Goal: Transaction & Acquisition: Purchase product/service

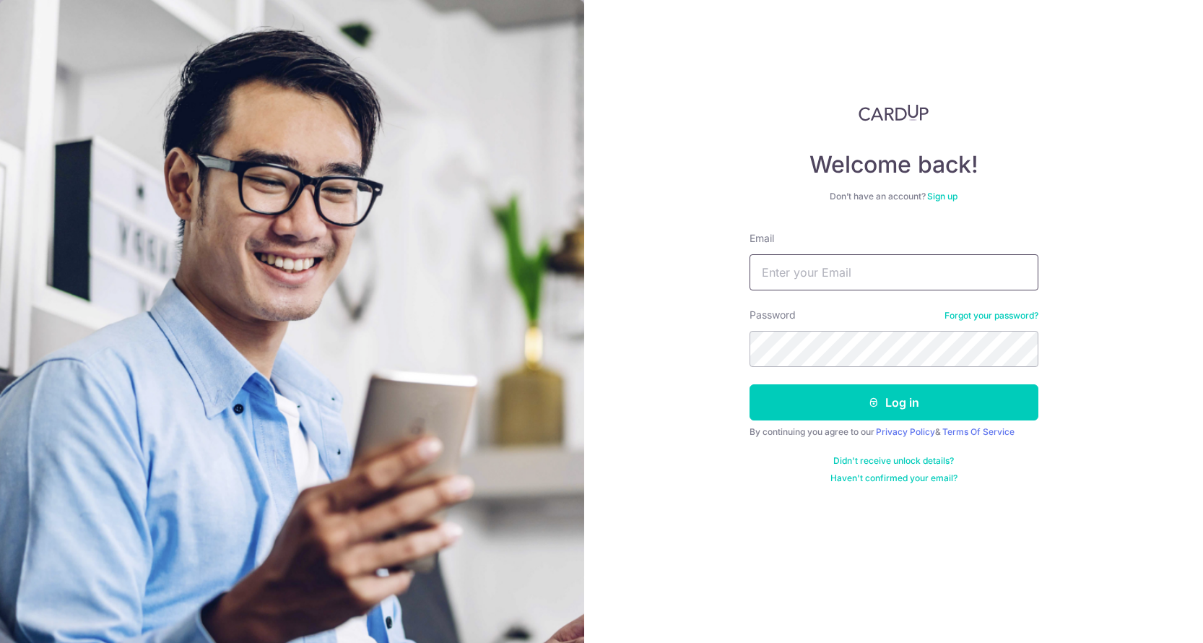
type input "aaronkongyh@gmail.com"
click at [893, 402] on button "Log in" at bounding box center [894, 402] width 289 height 36
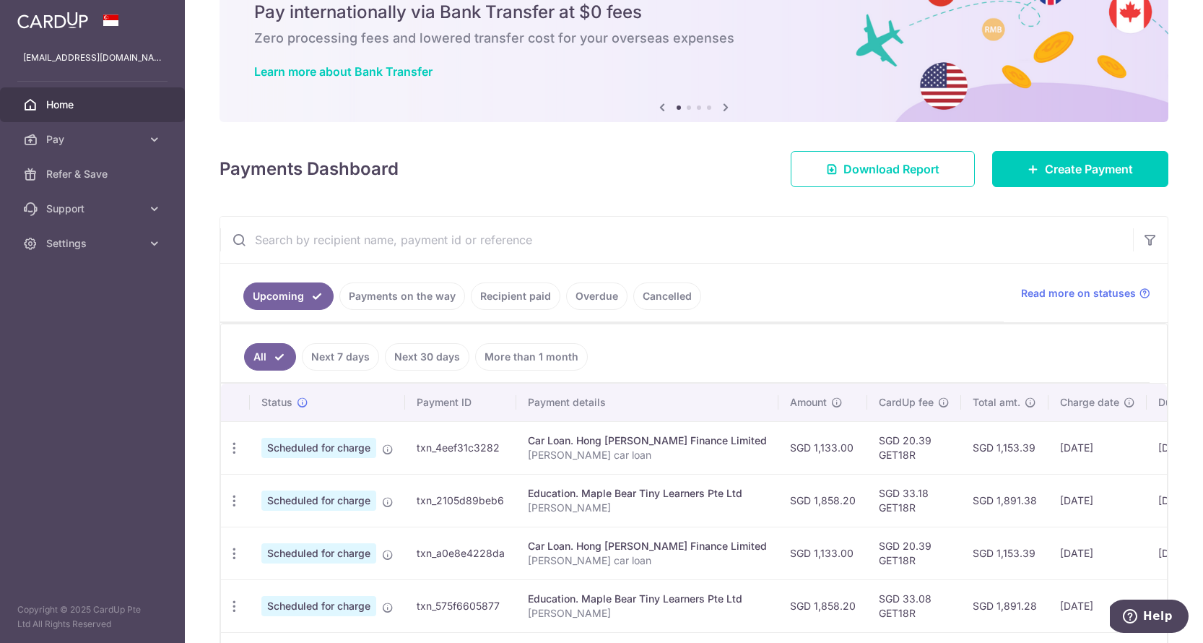
scroll to position [66, 0]
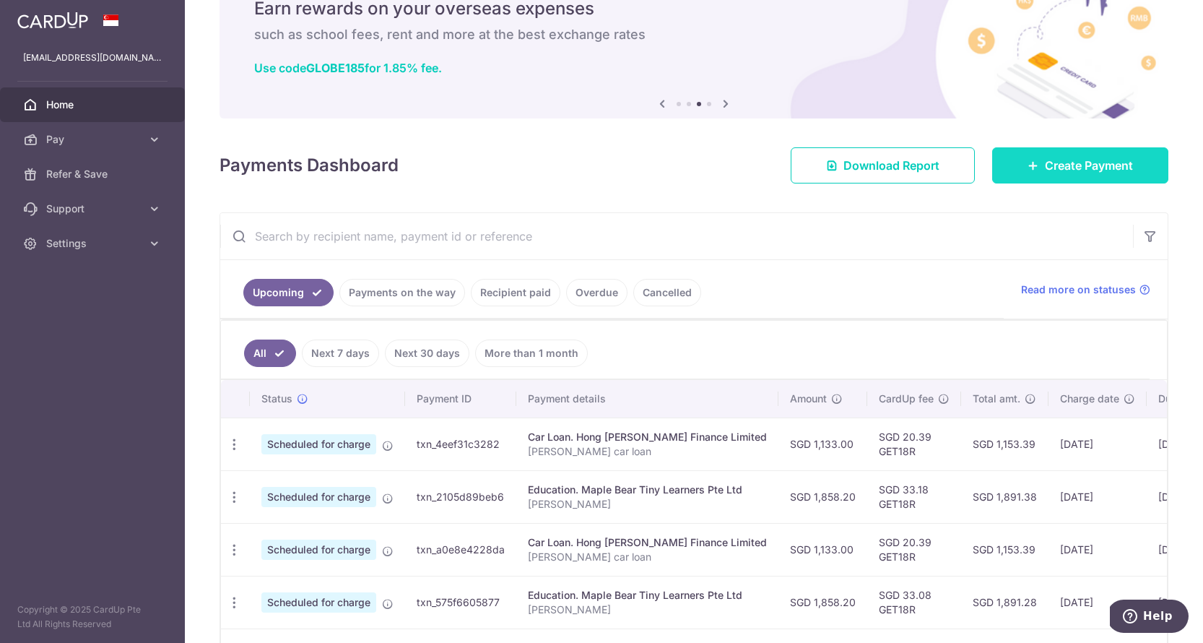
click at [1048, 178] on link "Create Payment" at bounding box center [1080, 165] width 176 height 36
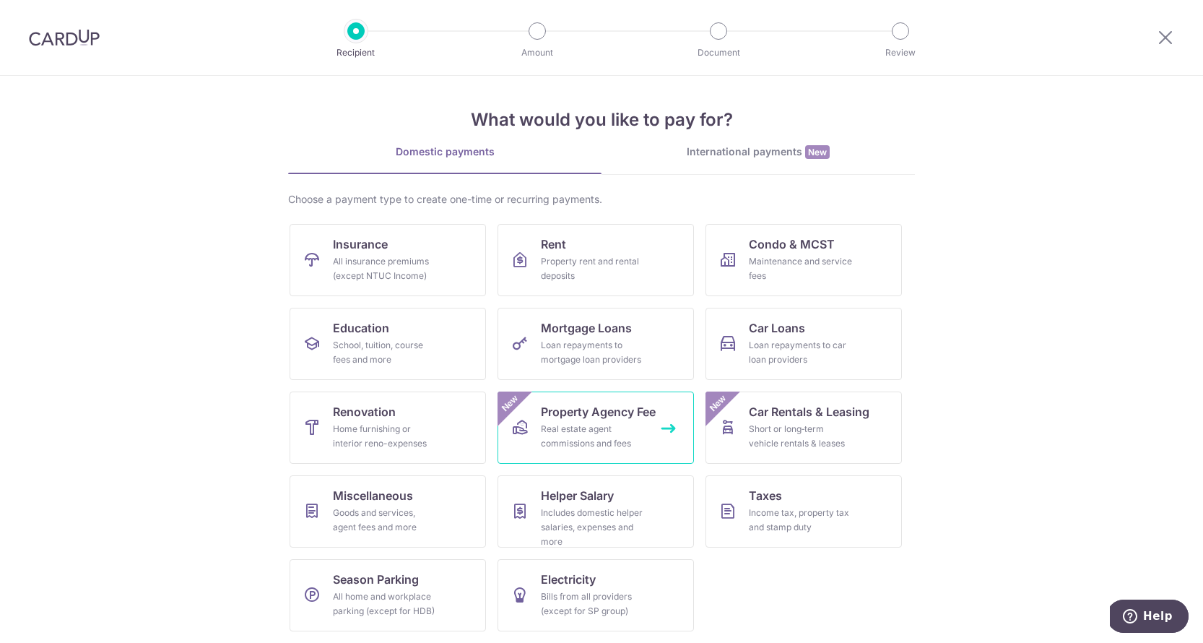
scroll to position [4, 0]
click at [770, 511] on div "Income tax, property tax and stamp duty" at bounding box center [801, 519] width 104 height 29
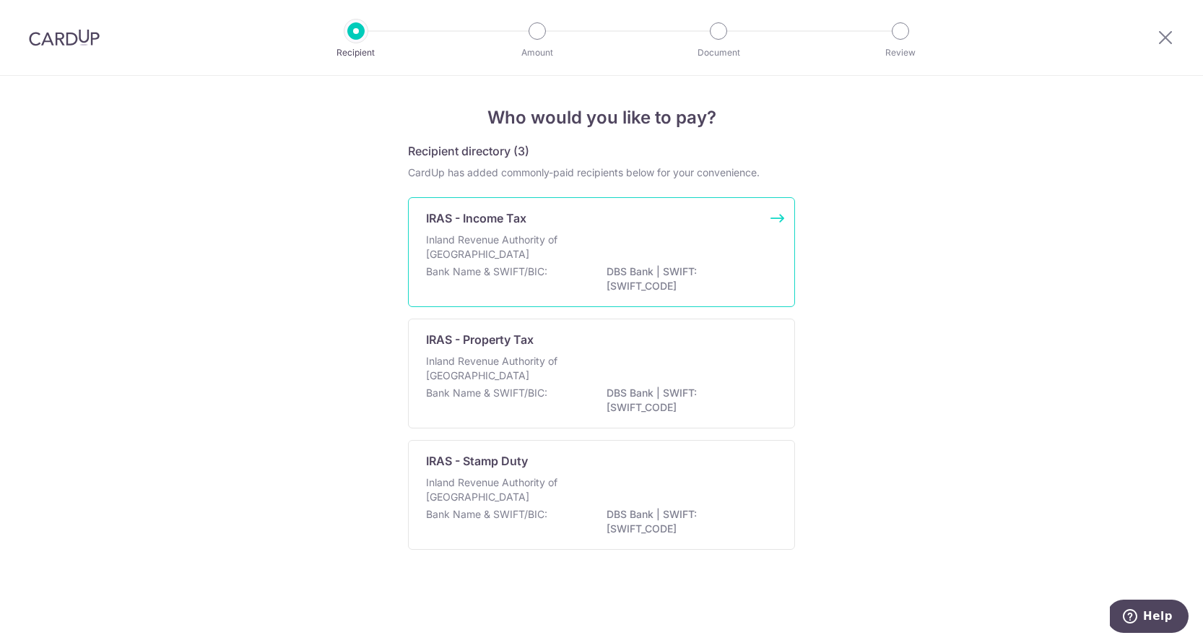
click at [529, 253] on p "Inland Revenue Authority of Singapore" at bounding box center [502, 247] width 153 height 29
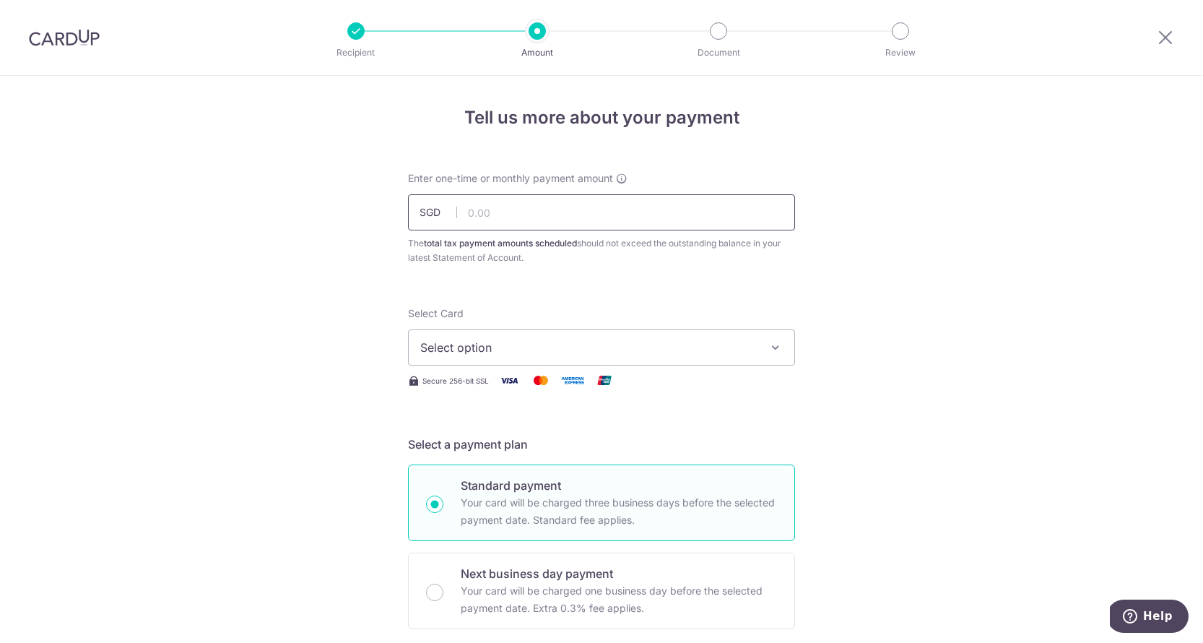
click at [602, 213] on input "text" at bounding box center [601, 212] width 387 height 36
type input "2,608.67"
click at [623, 355] on span "Select option" at bounding box center [588, 347] width 337 height 17
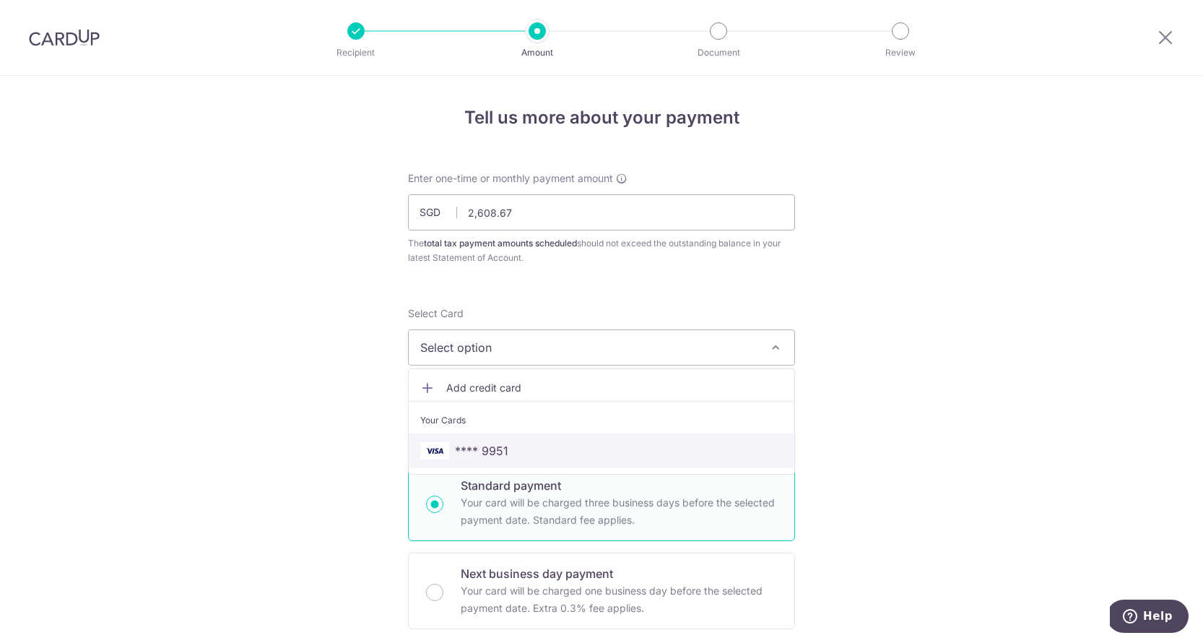
click at [573, 450] on span "**** 9951" at bounding box center [601, 450] width 363 height 17
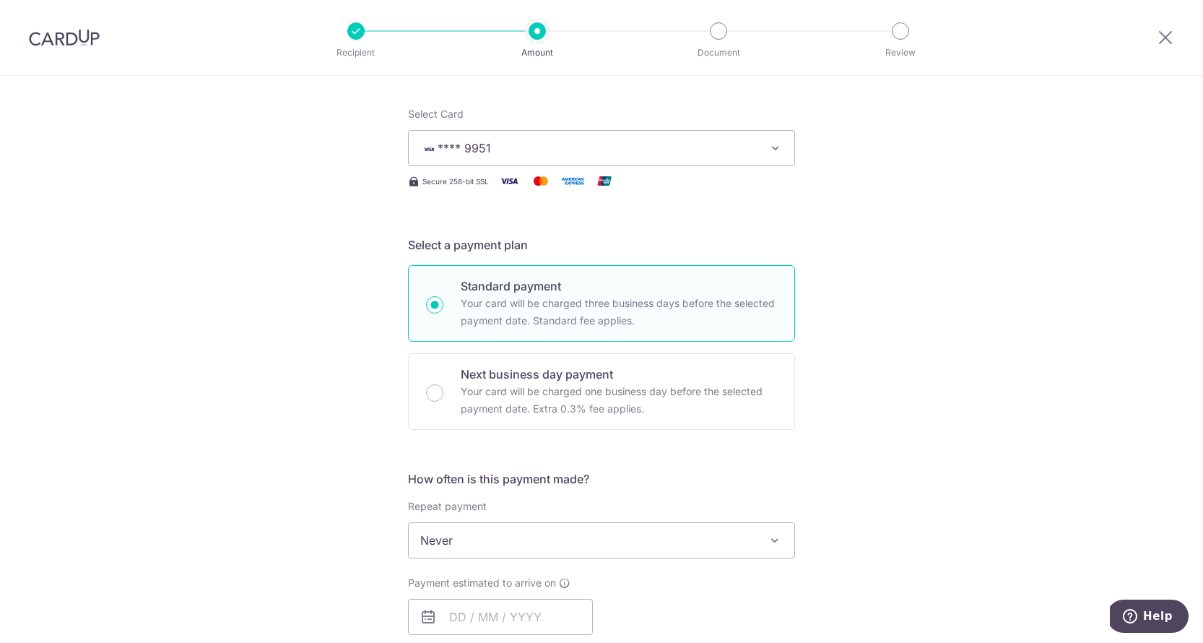
scroll to position [274, 0]
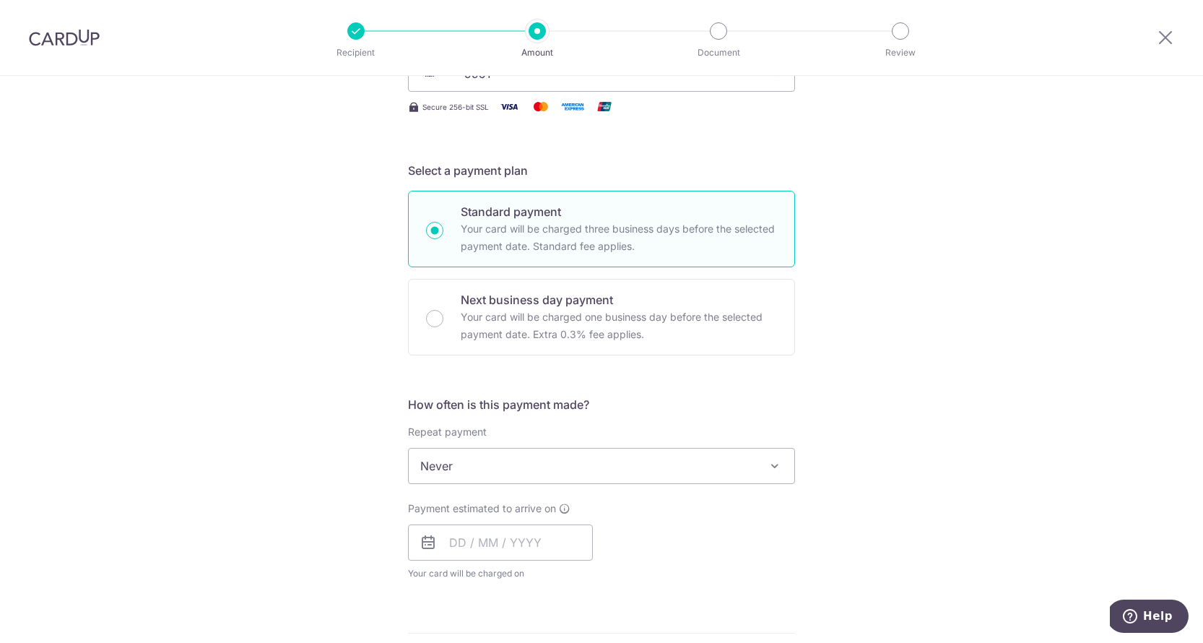
click at [779, 472] on span at bounding box center [774, 465] width 17 height 17
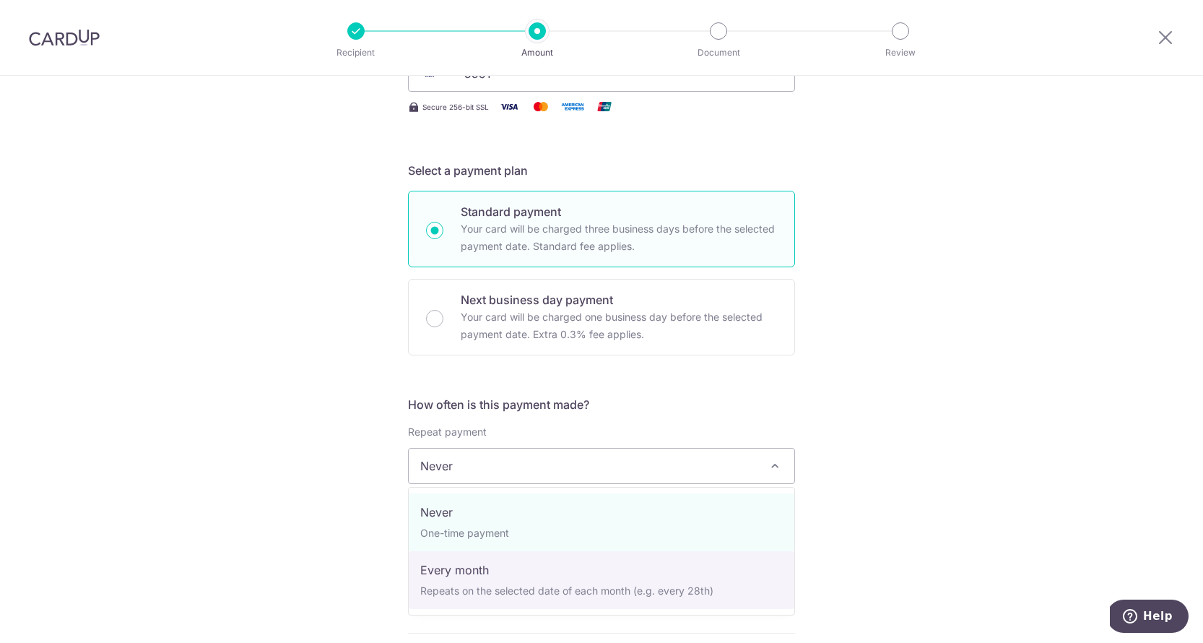
select select "3"
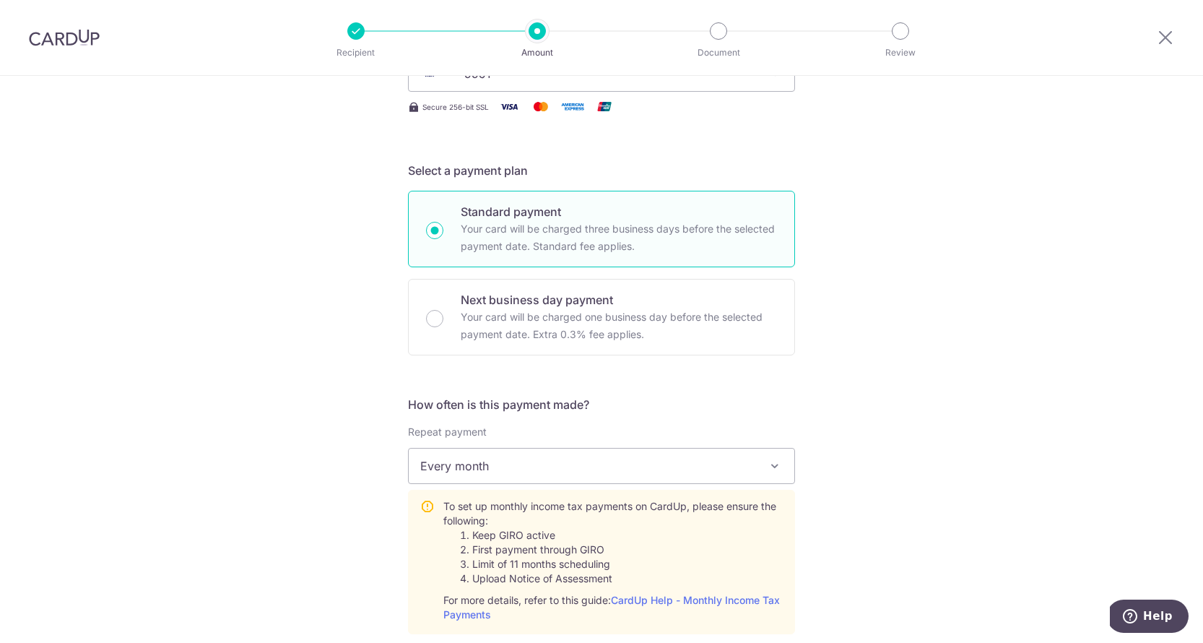
click at [921, 485] on div "Tell us more about your payment Enter one-time or monthly payment amount SGD 2,…" at bounding box center [601, 555] width 1203 height 1506
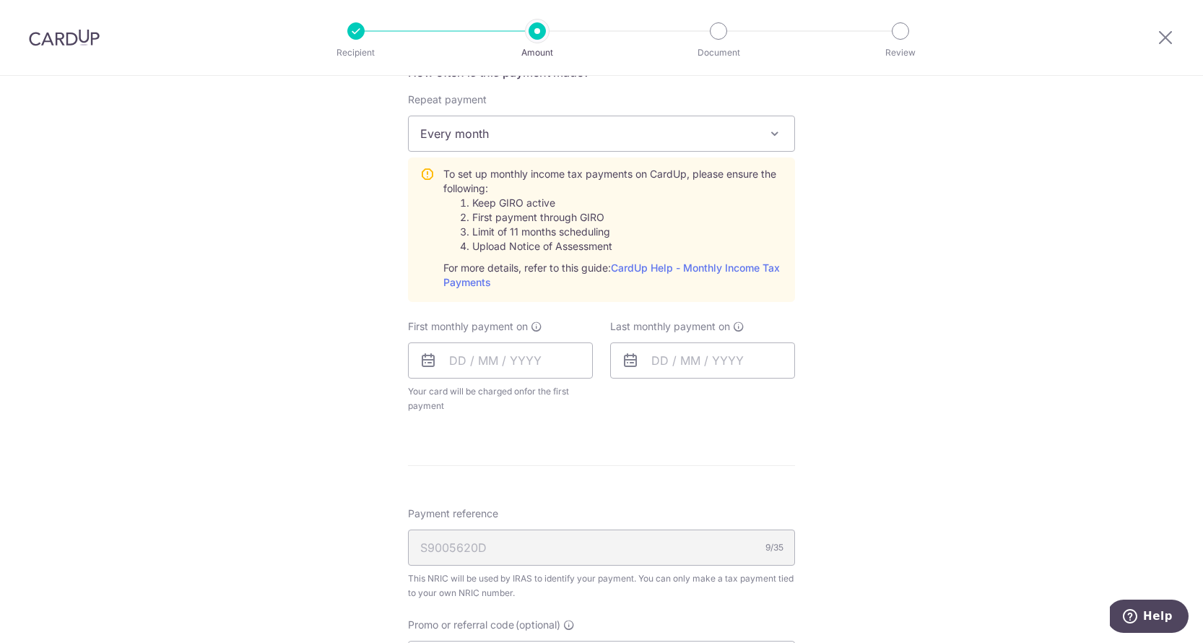
scroll to position [607, 0]
click at [455, 363] on input "text" at bounding box center [500, 360] width 185 height 36
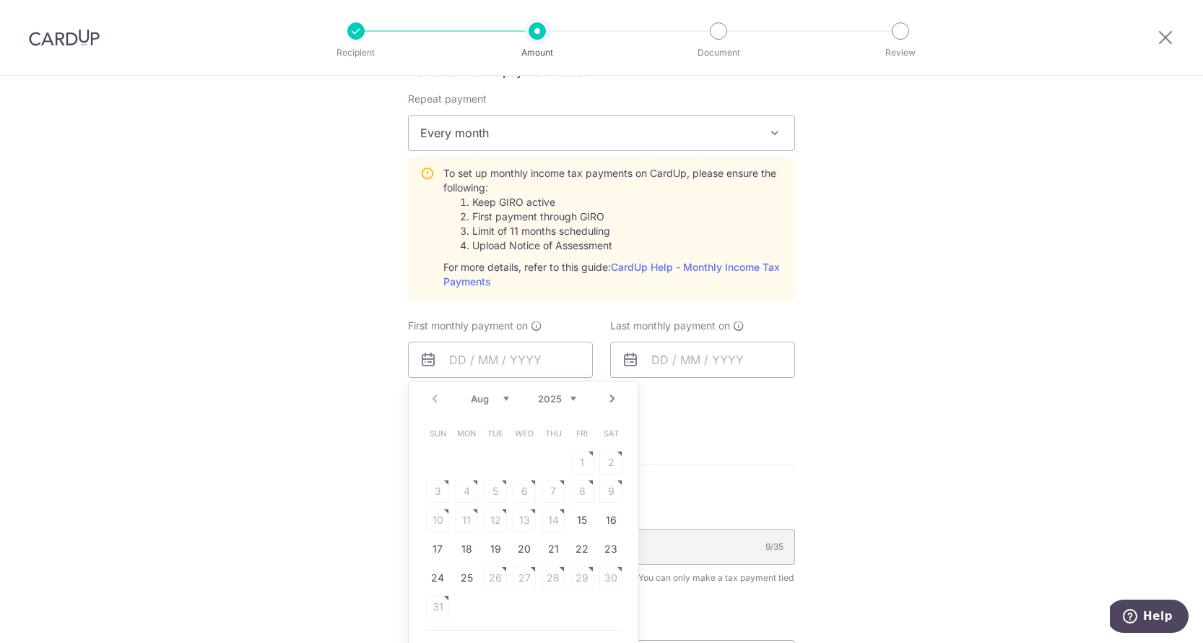
click at [613, 398] on link "Next" at bounding box center [612, 398] width 17 height 17
click at [437, 398] on link "Prev" at bounding box center [434, 398] width 17 height 17
click at [464, 578] on link "25" at bounding box center [466, 577] width 23 height 23
type input "25/08/2025"
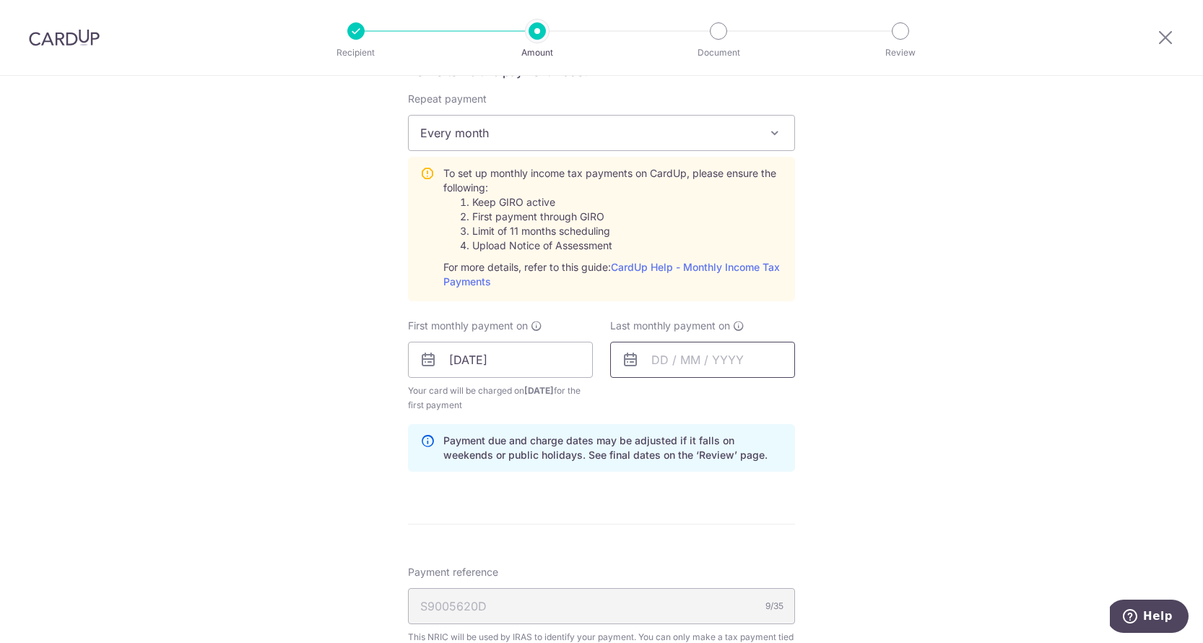
click at [652, 360] on input "text" at bounding box center [702, 360] width 185 height 36
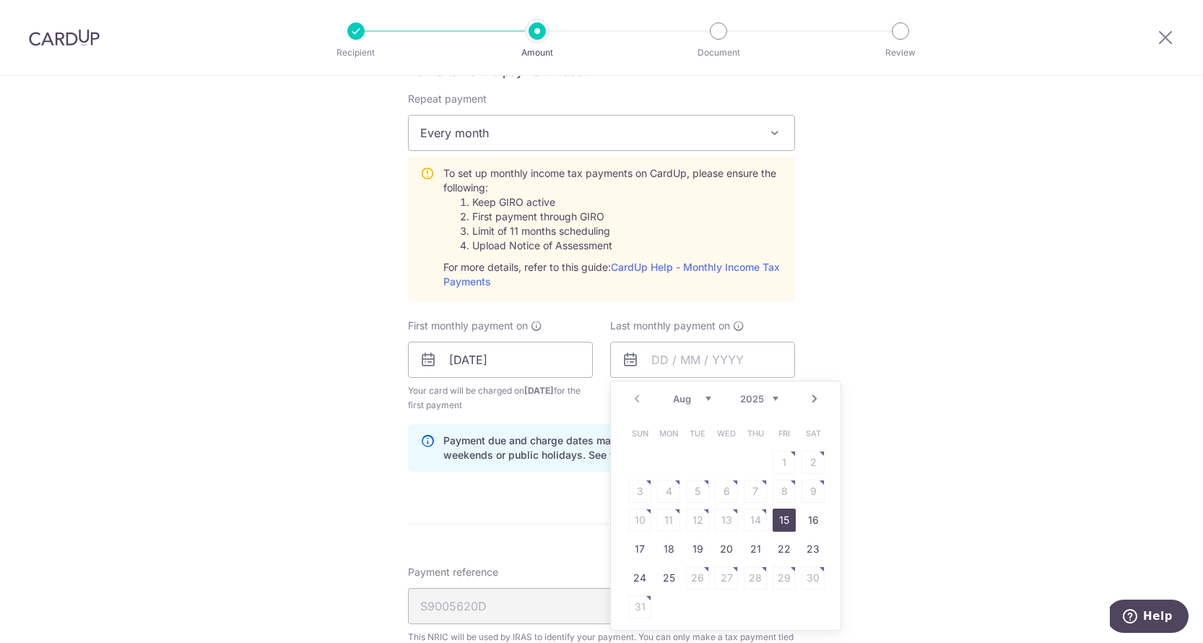
click at [815, 400] on link "Next" at bounding box center [814, 398] width 17 height 17
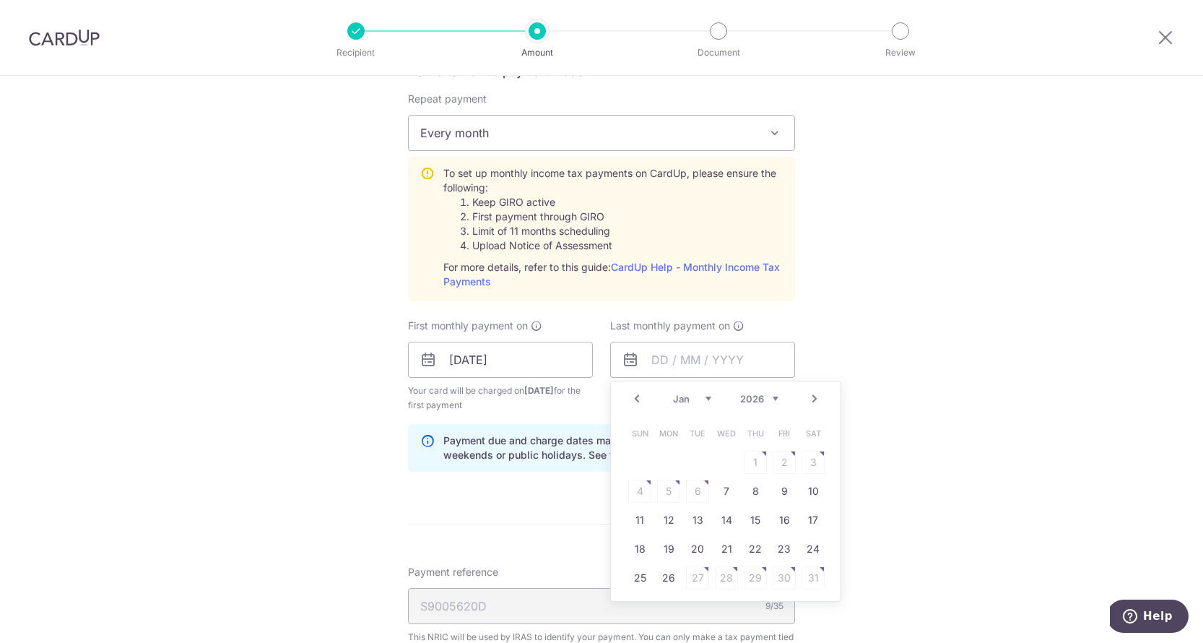
click at [815, 400] on link "Next" at bounding box center [814, 398] width 17 height 17
click at [724, 548] on link "25" at bounding box center [726, 548] width 23 height 23
type input "25/03/2026"
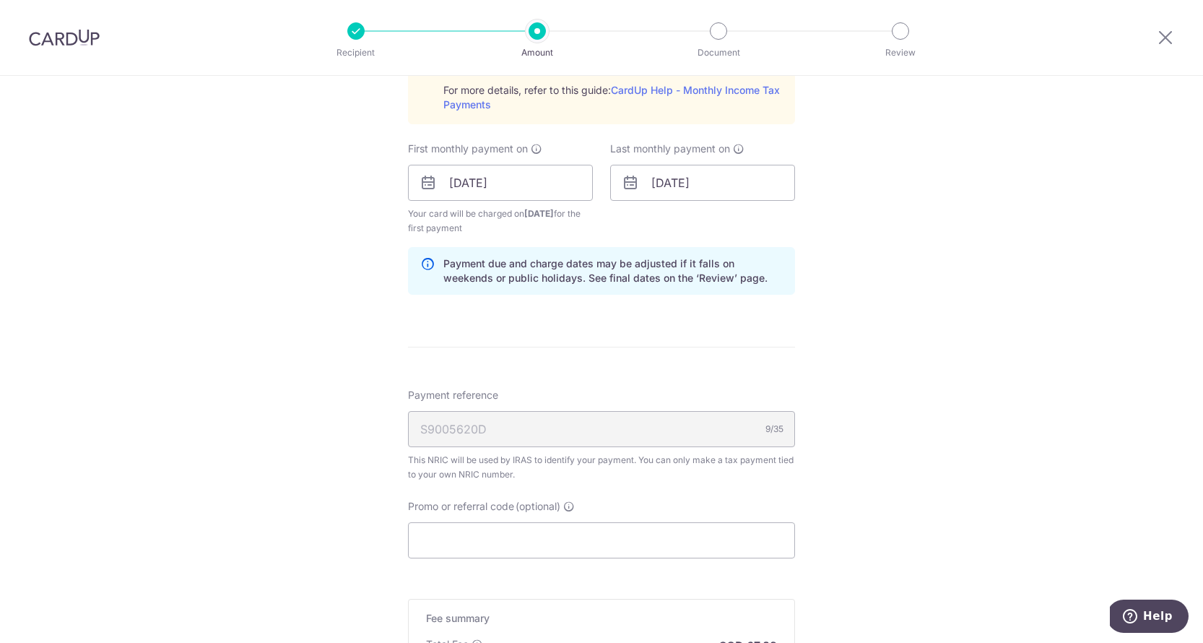
scroll to position [785, 0]
click at [717, 521] on input "Promo or referral code (optional)" at bounding box center [601, 539] width 387 height 36
paste input "VTAX25R"
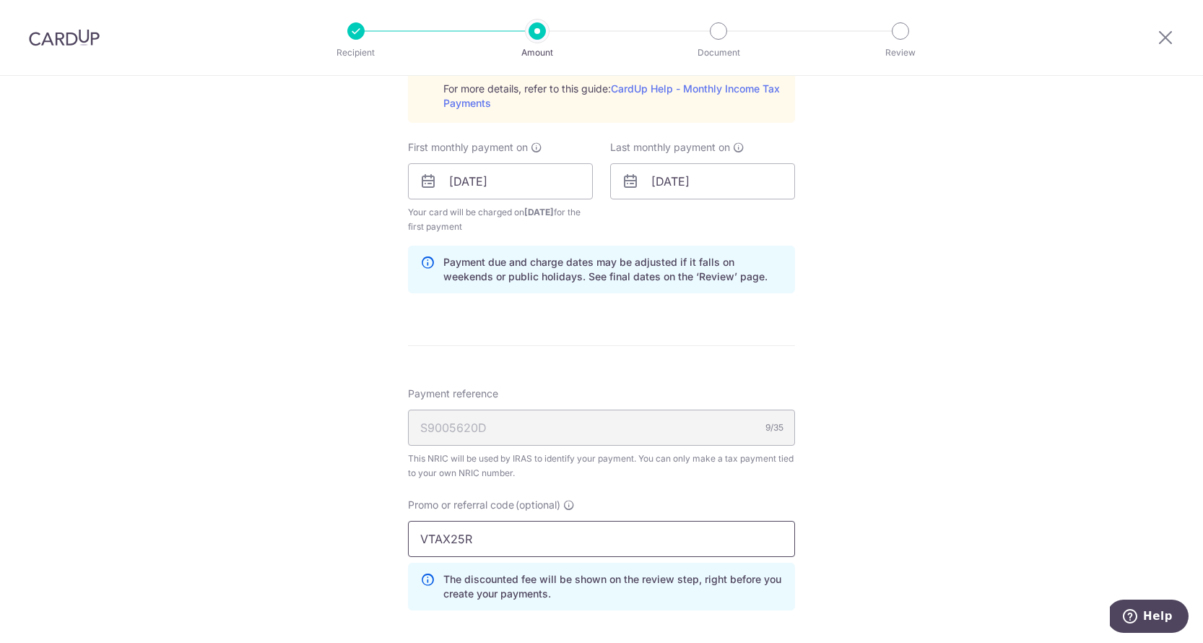
type input "VTAX25R"
click at [968, 505] on div "Tell us more about your payment Enter one-time or monthly payment amount SGD 2,…" at bounding box center [601, 106] width 1203 height 1630
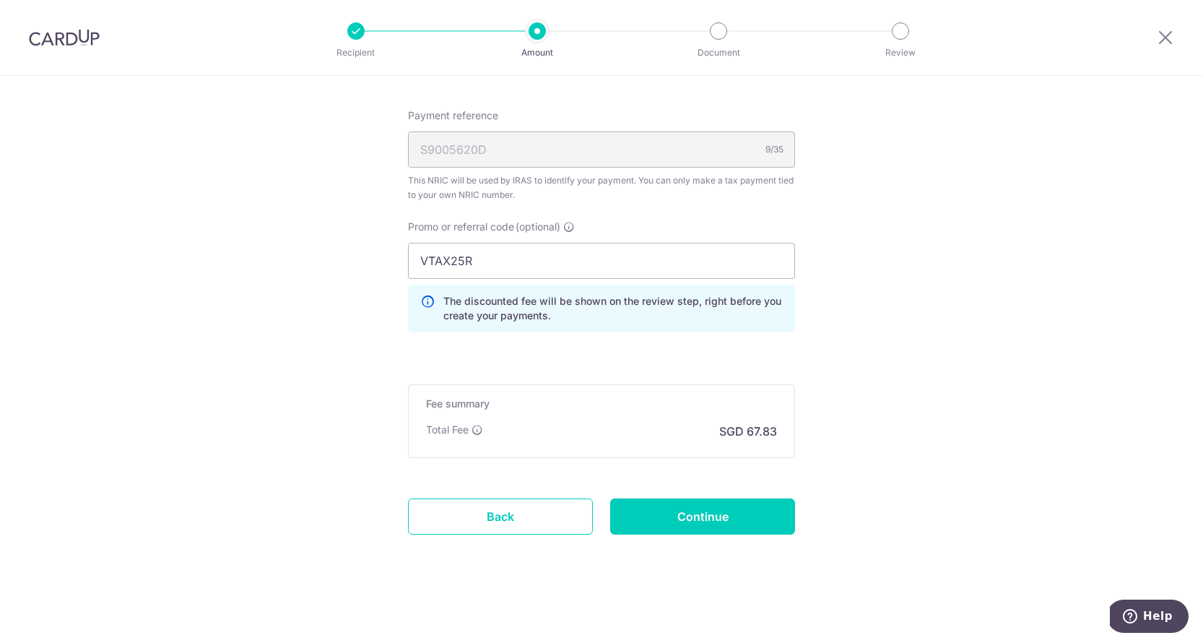
scroll to position [1063, 0]
click at [732, 516] on input "Continue" at bounding box center [702, 516] width 185 height 36
type input "Create Schedule"
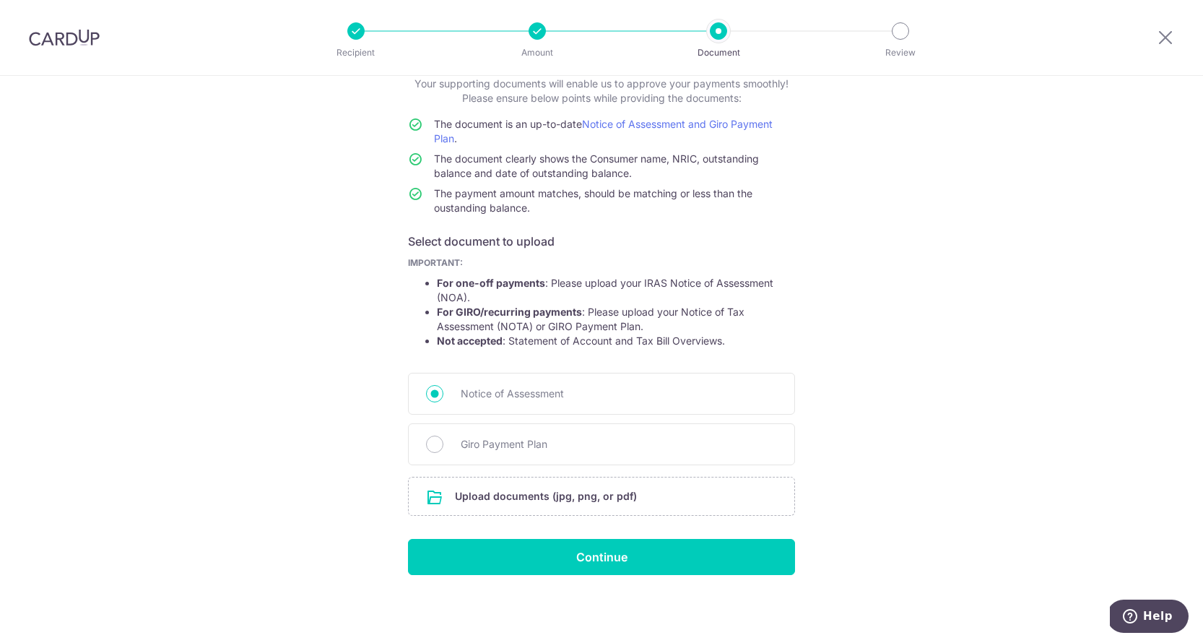
scroll to position [95, 0]
click at [474, 440] on span "Giro Payment Plan" at bounding box center [619, 443] width 316 height 17
click at [443, 440] on input "Giro Payment Plan" at bounding box center [434, 443] width 17 height 17
radio input "true"
click at [536, 495] on input "file" at bounding box center [602, 496] width 386 height 38
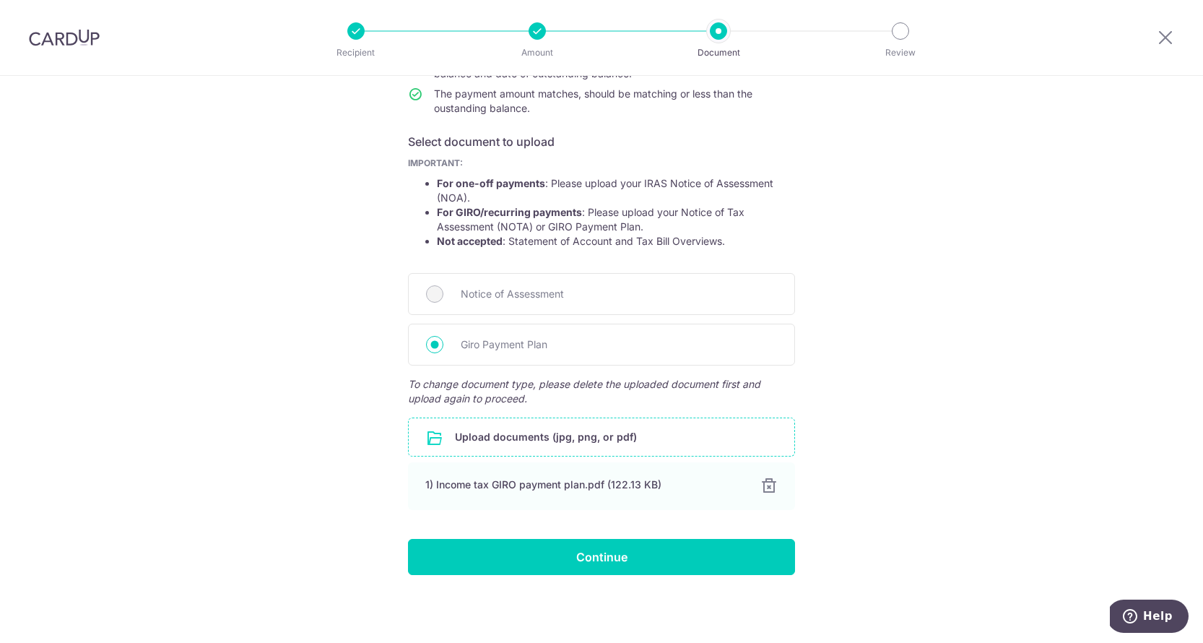
scroll to position [194, 0]
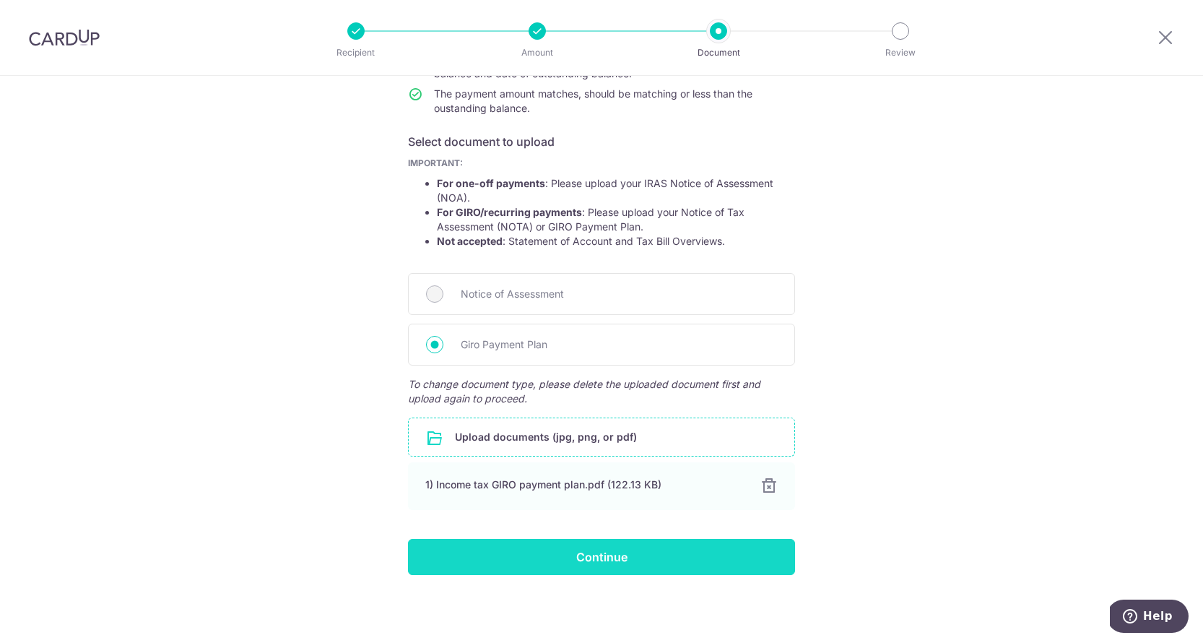
click at [680, 554] on input "Continue" at bounding box center [601, 557] width 387 height 36
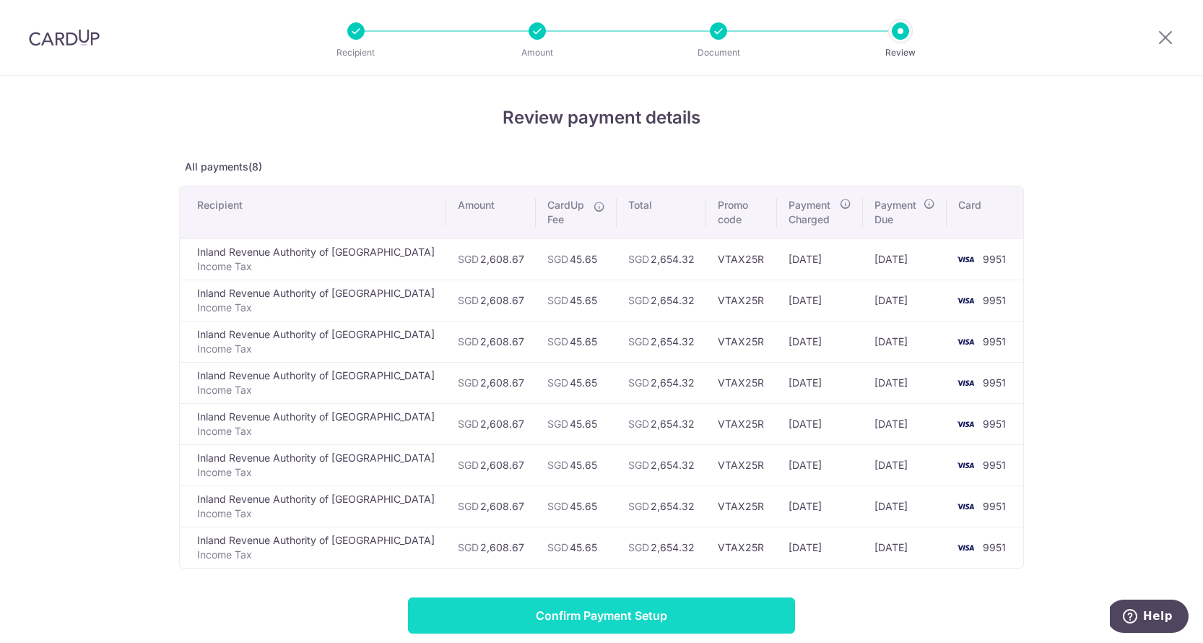
click at [620, 624] on input "Confirm Payment Setup" at bounding box center [601, 615] width 387 height 36
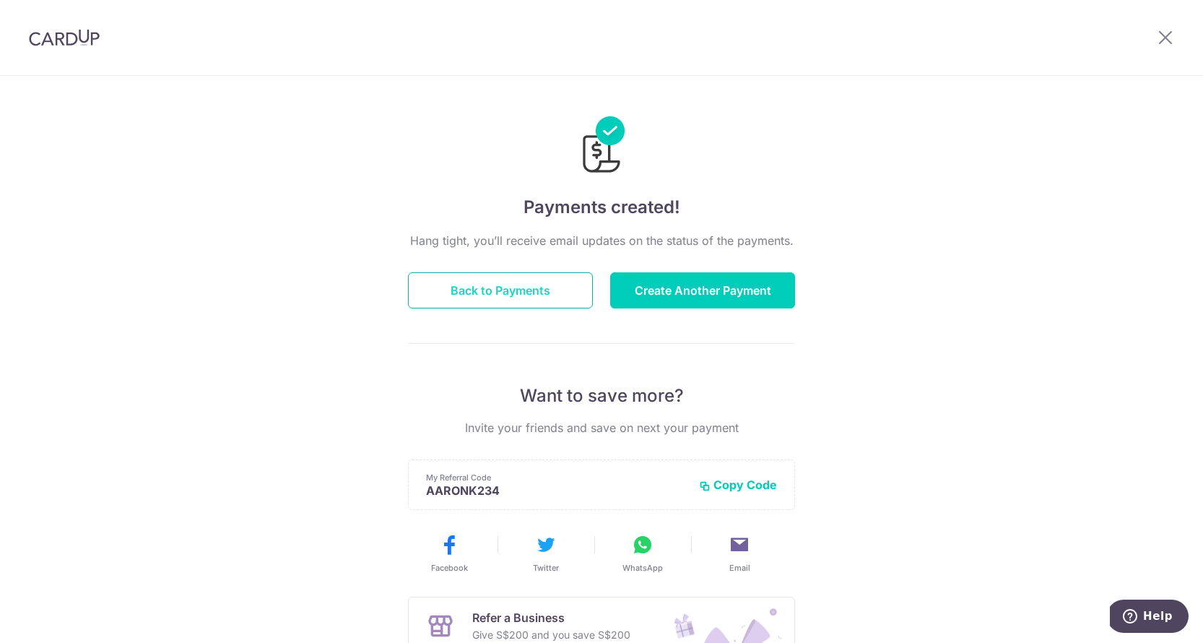
click at [536, 290] on button "Back to Payments" at bounding box center [500, 290] width 185 height 36
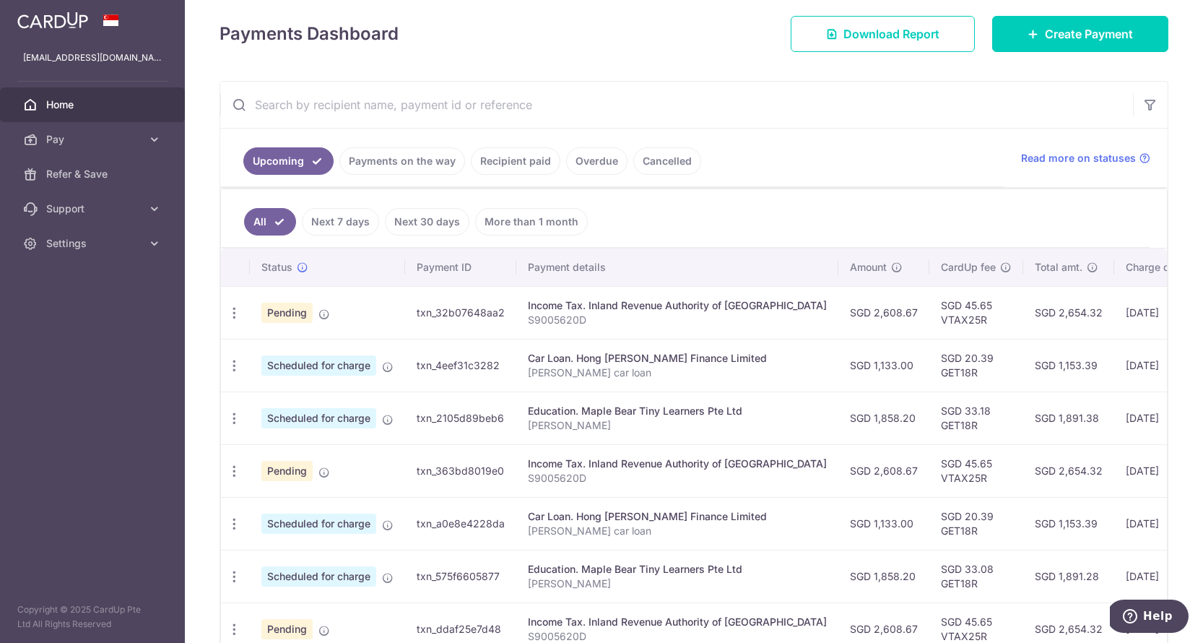
scroll to position [196, 0]
drag, startPoint x: 797, startPoint y: 312, endPoint x: 867, endPoint y: 311, distance: 70.1
click at [867, 311] on td "SGD 2,608.67" at bounding box center [883, 313] width 91 height 53
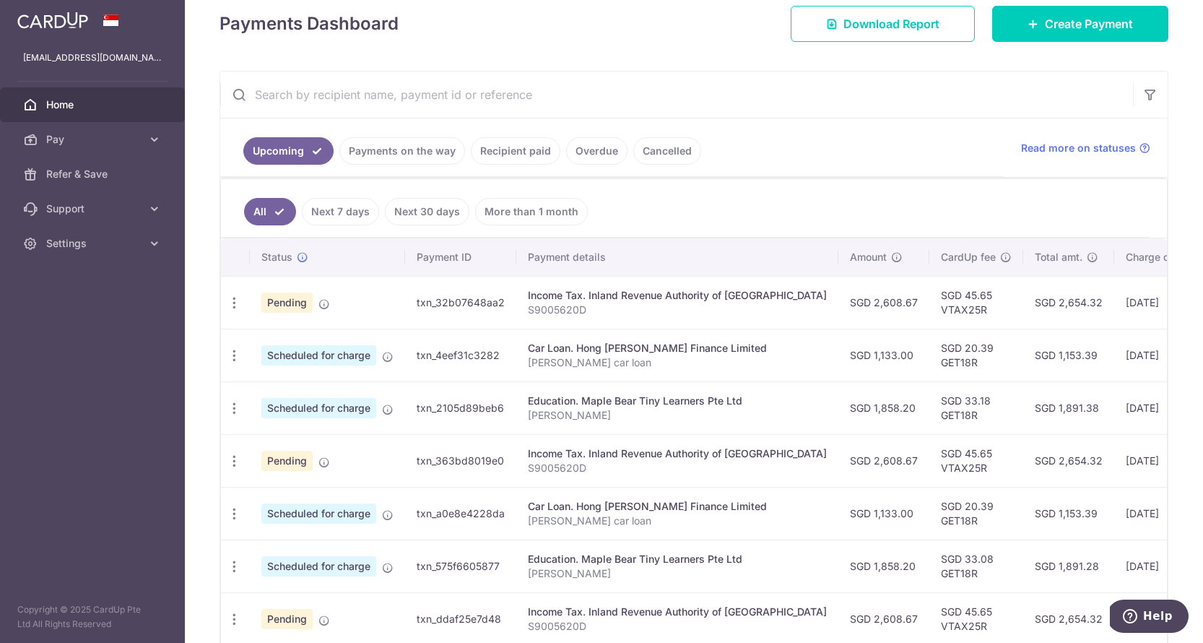
scroll to position [224, 0]
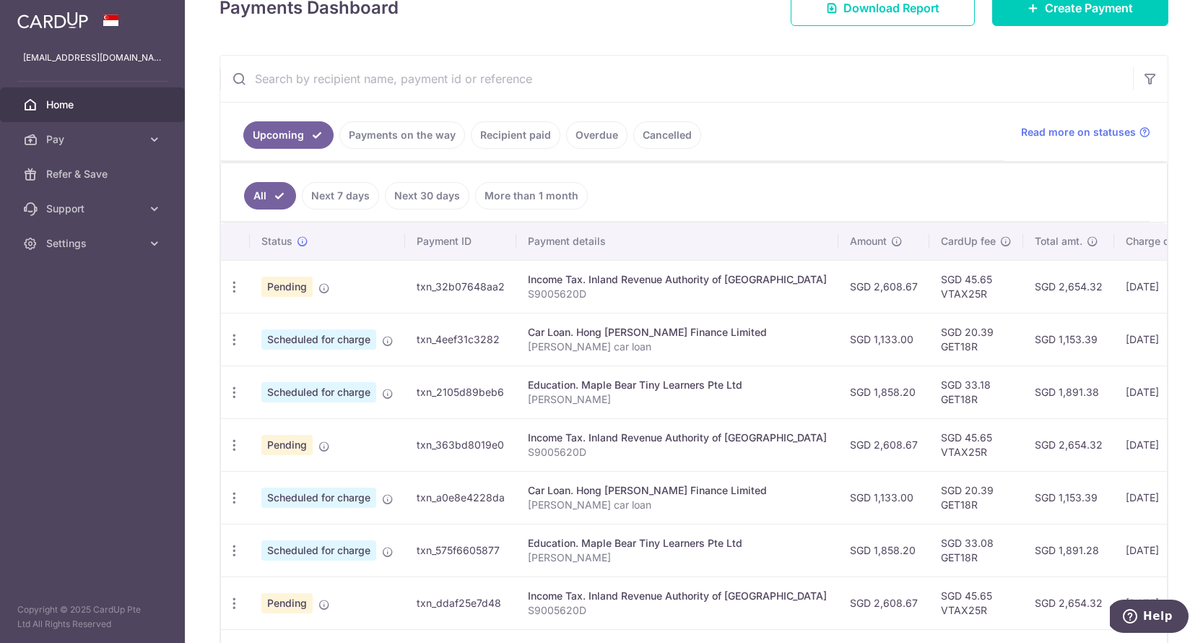
click at [838, 305] on td "SGD 2,608.67" at bounding box center [883, 286] width 91 height 53
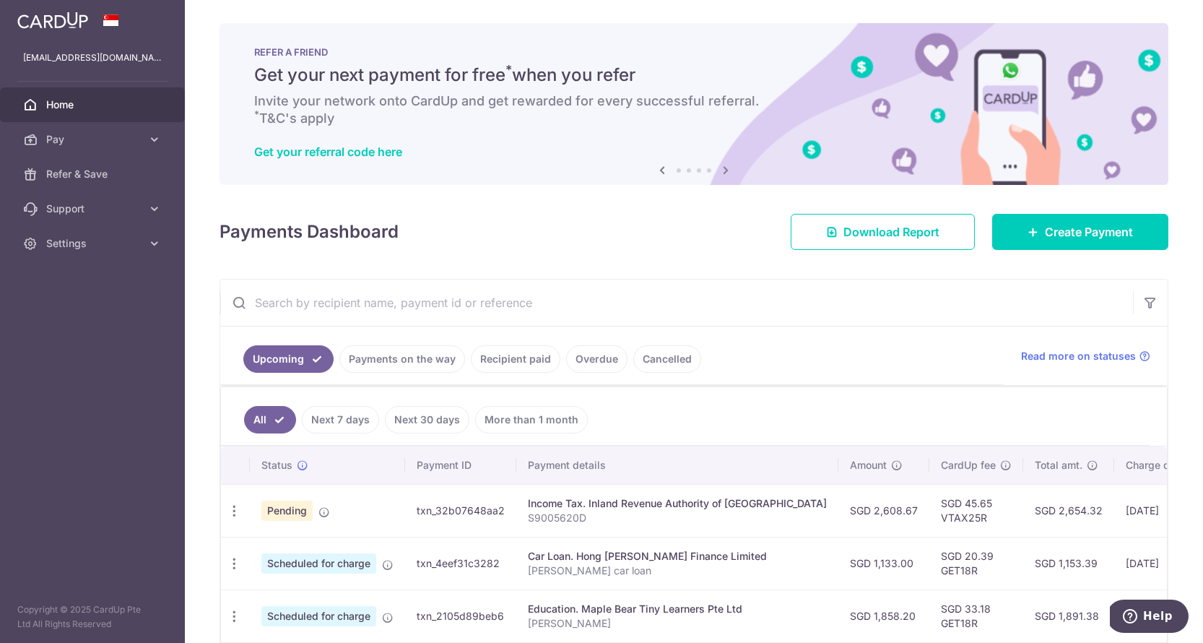
scroll to position [0, 0]
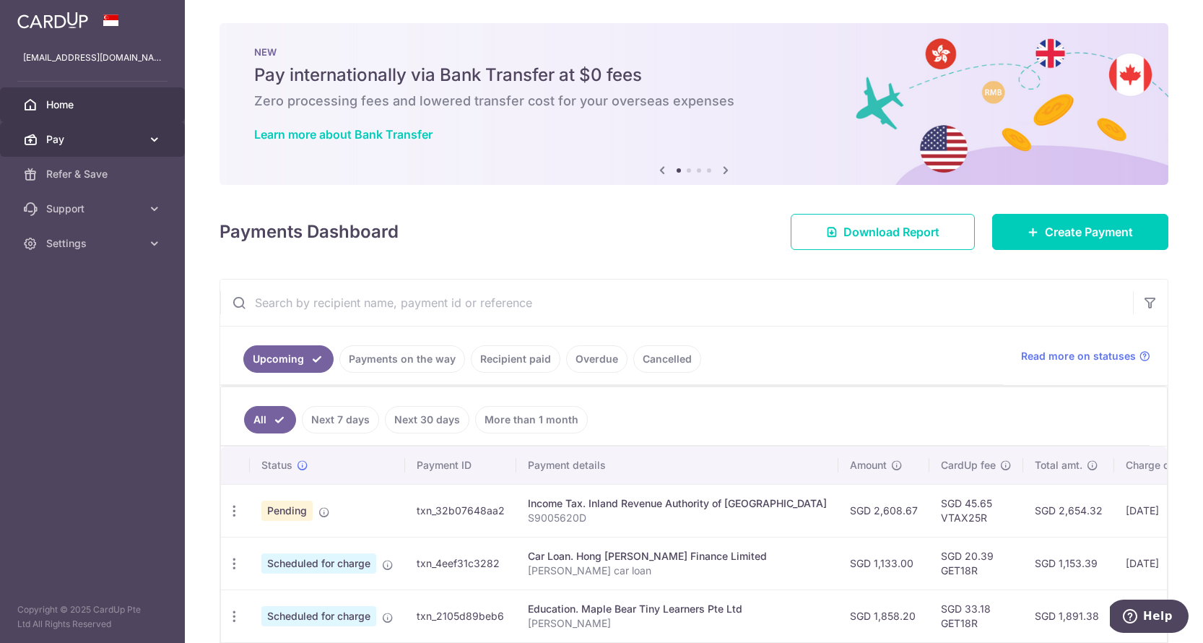
click at [74, 143] on span "Pay" at bounding box center [93, 139] width 95 height 14
click at [713, 242] on div "Payments Dashboard Download Report Create Payment" at bounding box center [694, 229] width 949 height 42
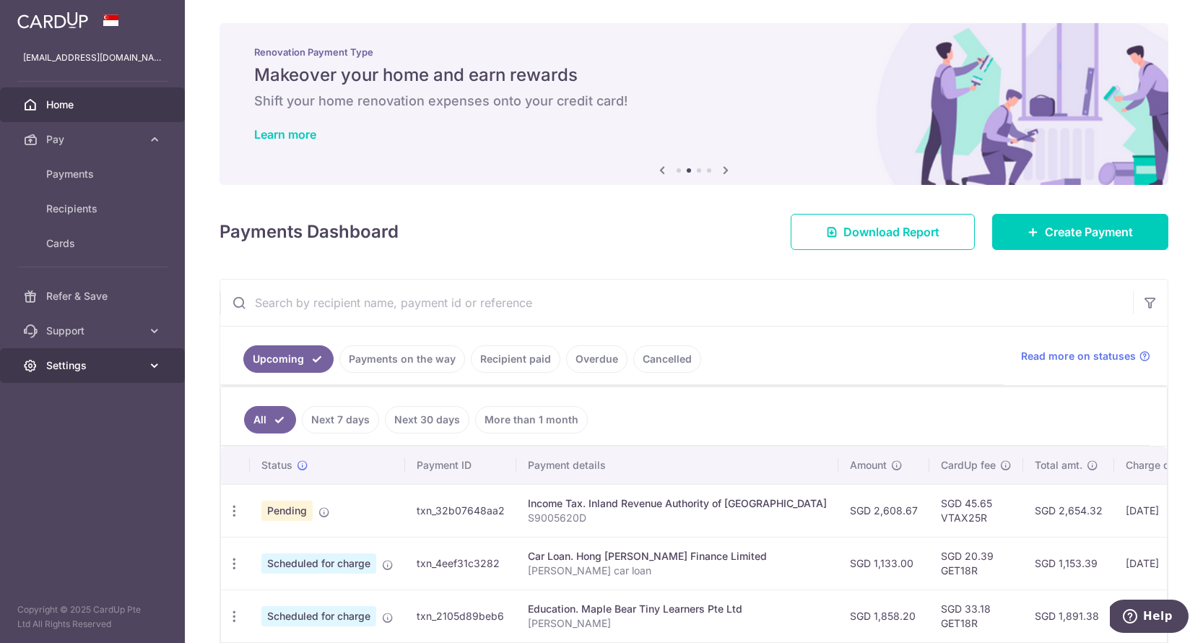
click at [92, 367] on span "Settings" at bounding box center [93, 365] width 95 height 14
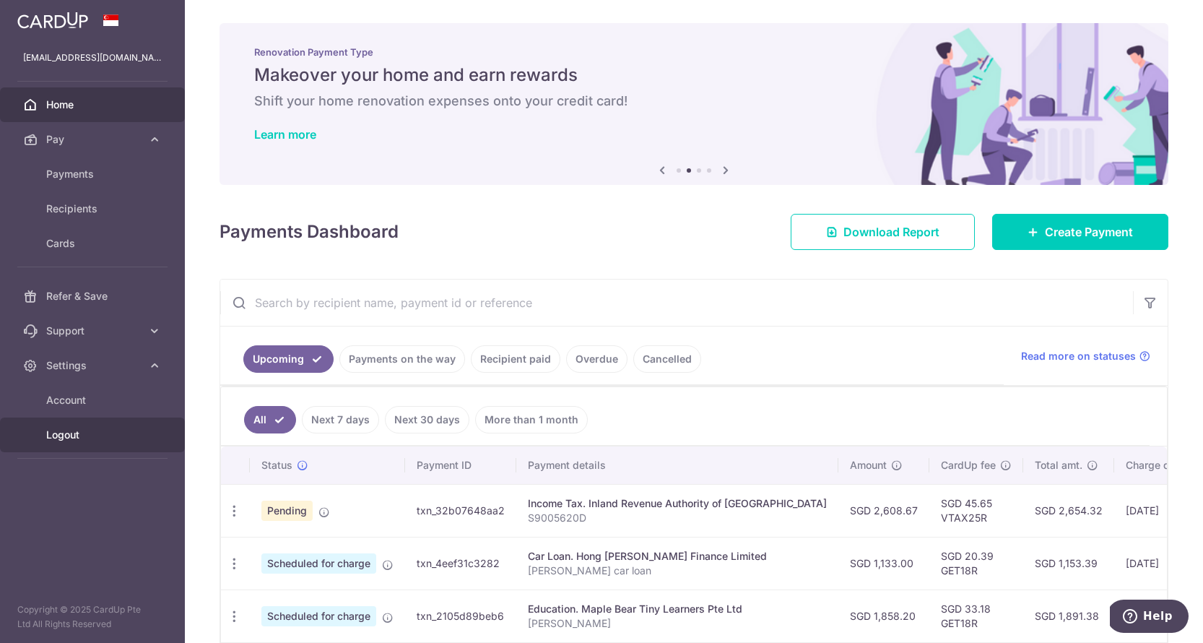
click at [71, 437] on span "Logout" at bounding box center [93, 434] width 95 height 14
